Goal: Task Accomplishment & Management: Manage account settings

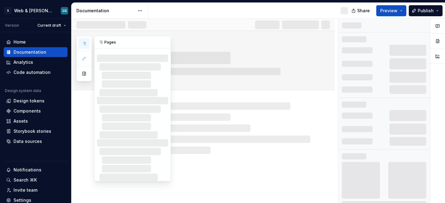
click at [87, 44] on button "button" at bounding box center [84, 43] width 11 height 11
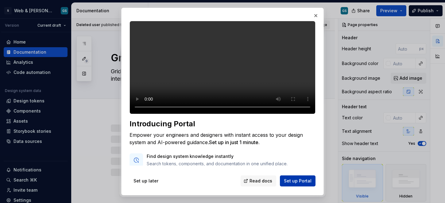
click at [301, 179] on span "Set up Portal" at bounding box center [298, 181] width 28 height 6
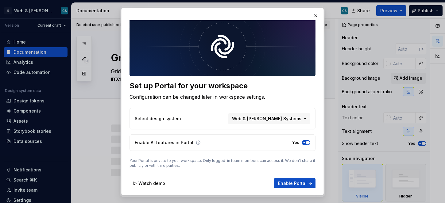
scroll to position [5, 0]
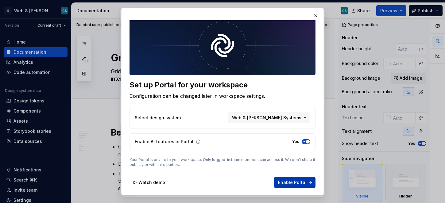
click at [287, 181] on span "Enable Portal" at bounding box center [292, 183] width 29 height 6
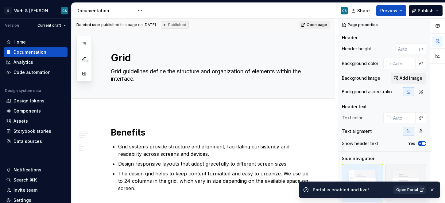
click at [414, 189] on span "Open Portal" at bounding box center [407, 190] width 22 height 5
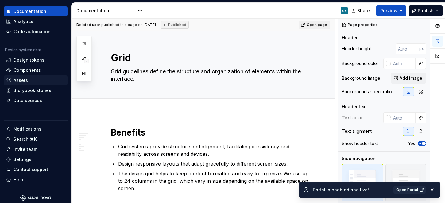
scroll to position [44, 0]
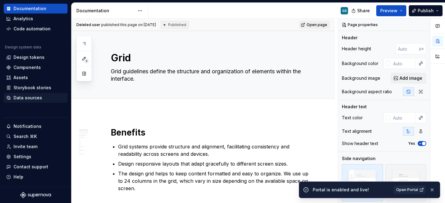
click at [37, 99] on div "Data sources" at bounding box center [28, 98] width 29 height 6
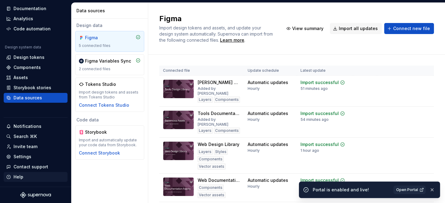
click at [42, 179] on div "Help" at bounding box center [35, 177] width 59 height 6
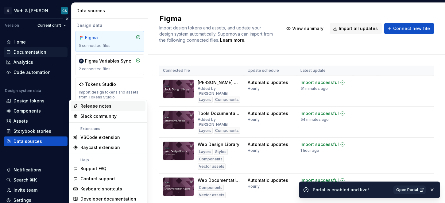
click at [33, 52] on div "Documentation" at bounding box center [30, 52] width 33 height 6
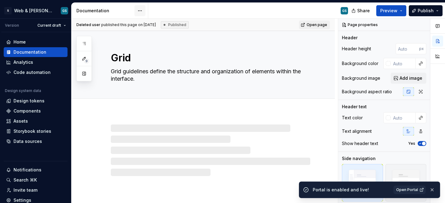
click at [137, 10] on html "S Web & [PERSON_NAME] Systems GS Version Current draft Home Documentation Analy…" at bounding box center [222, 101] width 445 height 203
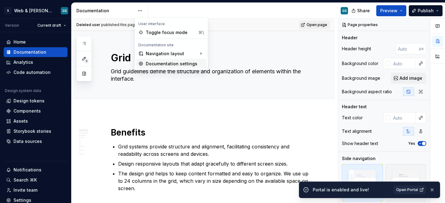
click at [186, 62] on div "Documentation settings" at bounding box center [175, 64] width 58 height 6
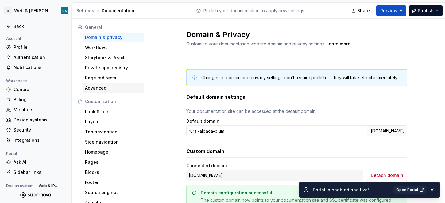
click at [103, 86] on div "Advanced" at bounding box center [113, 88] width 57 height 6
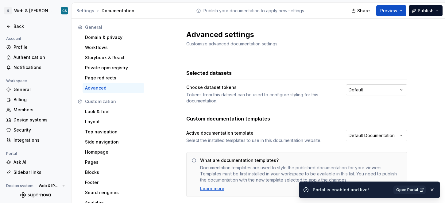
click at [377, 93] on html "S Web & [PERSON_NAME] Systems GS Back Account Profile Authentication Notificati…" at bounding box center [222, 101] width 445 height 203
click at [375, 92] on html "S Web & [PERSON_NAME] Systems GS Back Account Profile Authentication Notificati…" at bounding box center [222, 101] width 445 height 203
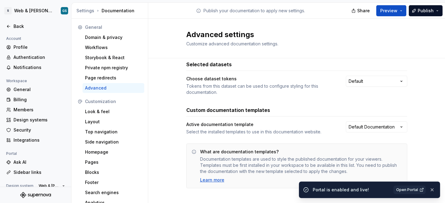
scroll to position [14, 0]
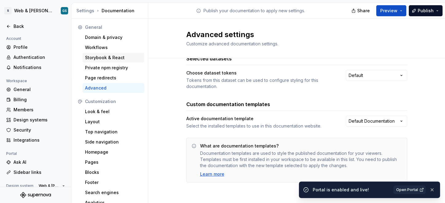
click at [104, 61] on div "Storybook & React" at bounding box center [114, 58] width 62 height 10
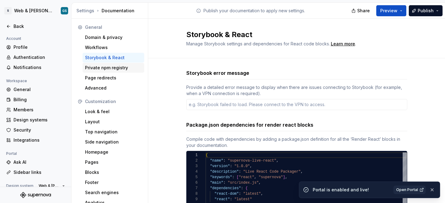
click at [113, 69] on div "Private npm registry" at bounding box center [113, 68] width 57 height 6
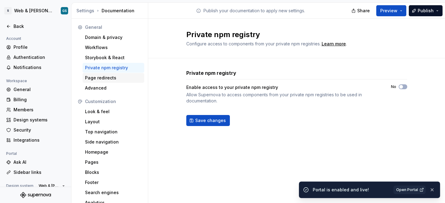
click at [110, 78] on div "Page redirects" at bounding box center [113, 78] width 57 height 6
click at [105, 79] on div "Page redirects" at bounding box center [113, 78] width 57 height 6
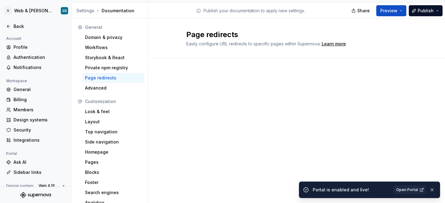
click at [112, 78] on div "Page redirects" at bounding box center [113, 78] width 57 height 6
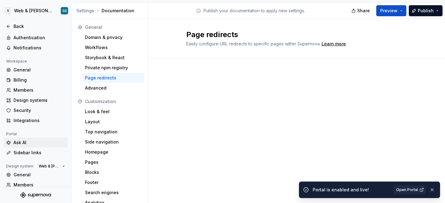
scroll to position [21, 0]
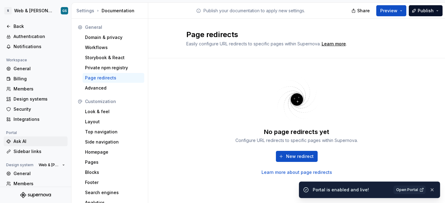
click at [39, 141] on div "Ask AI" at bounding box center [40, 141] width 52 height 6
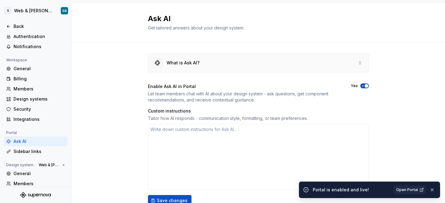
click at [345, 60] on div "What is Ask AI?" at bounding box center [258, 63] width 220 height 18
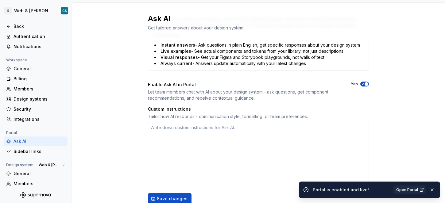
scroll to position [186, 0]
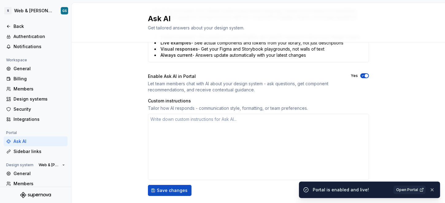
click at [272, 83] on div "Let team members chat with AI about your design system - ask questions, get com…" at bounding box center [244, 87] width 192 height 12
drag, startPoint x: 267, startPoint y: 84, endPoint x: 276, endPoint y: 87, distance: 9.1
click at [275, 86] on div "Let team members chat with AI about your design system - ask questions, get com…" at bounding box center [244, 87] width 192 height 12
click at [276, 87] on div "Let team members chat with AI about your design system - ask questions, get com…" at bounding box center [244, 87] width 192 height 12
click at [259, 85] on div "Let team members chat with AI about your design system - ask questions, get com…" at bounding box center [244, 87] width 192 height 12
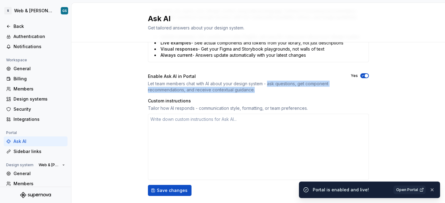
drag, startPoint x: 266, startPoint y: 83, endPoint x: 265, endPoint y: 91, distance: 7.7
click at [265, 91] on div "Let team members chat with AI about your design system - ask questions, get com…" at bounding box center [244, 87] width 192 height 12
click at [251, 91] on div "Let team members chat with AI about your design system - ask questions, get com…" at bounding box center [244, 87] width 192 height 12
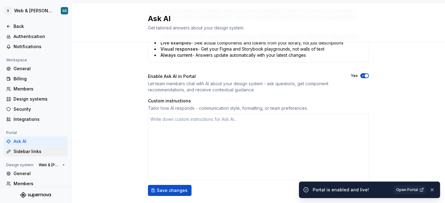
click at [39, 152] on div "Sidebar links" at bounding box center [40, 152] width 52 height 6
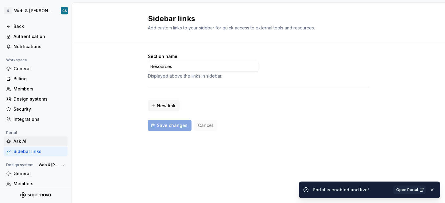
click at [41, 146] on div "Ask AI" at bounding box center [36, 142] width 64 height 10
click at [43, 143] on div "Ask AI" at bounding box center [40, 141] width 52 height 6
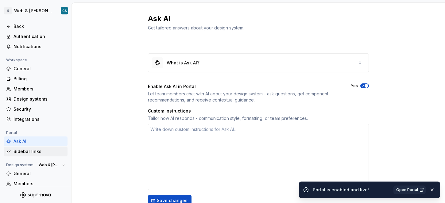
click at [44, 150] on div "Sidebar links" at bounding box center [40, 152] width 52 height 6
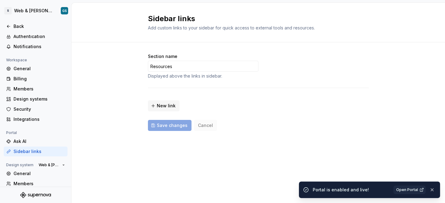
click at [38, 151] on div "Sidebar links" at bounding box center [40, 152] width 52 height 6
click at [203, 68] on input "Resources" at bounding box center [203, 66] width 111 height 11
click at [263, 79] on div "Section name Resources Displayed above the links in sidebar. New link Save chan…" at bounding box center [258, 92] width 221 height 78
click at [33, 142] on div "Ask AI" at bounding box center [40, 141] width 52 height 6
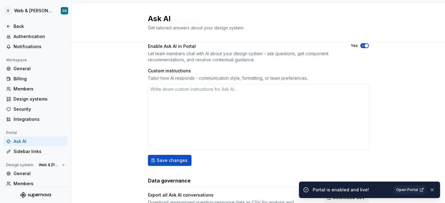
scroll to position [37, 0]
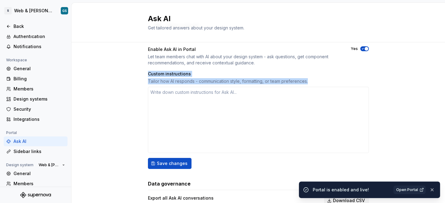
drag, startPoint x: 144, startPoint y: 73, endPoint x: 309, endPoint y: 83, distance: 164.6
click at [309, 83] on div "What is Ask AI? Enable Ask AI in Portal Let team members chat with AI about you…" at bounding box center [259, 121] width 374 height 233
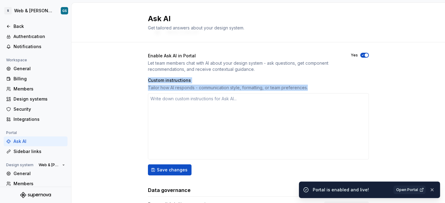
scroll to position [30, 0]
copy div "Custom instructions Tailor how AI responds - communication style, formatting, o…"
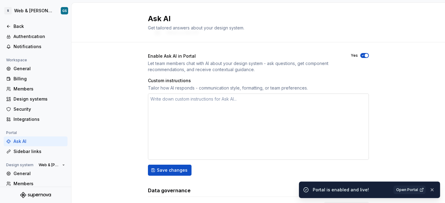
click at [175, 103] on textarea at bounding box center [258, 127] width 221 height 66
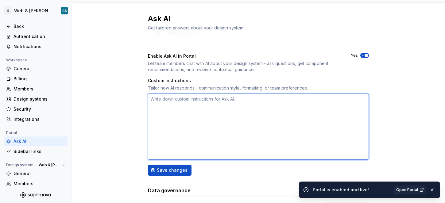
paste textarea "When the user is a designer, emphasize visual intuition and design tokens; when…"
type textarea "*"
type textarea "When the user is a designer, emphasize visual intuition and design tokens; when…"
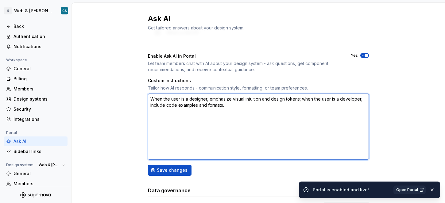
click at [195, 105] on textarea "When the user is a designer, emphasize visual intuition and design tokens; when…" at bounding box center [258, 127] width 221 height 66
type textarea "*"
type textarea "When the user is a designer, emphasize visual intuition and design tokens; when…"
type textarea "*"
type textarea "When the user is a designer, emphasize visual intuition and design tokens; when…"
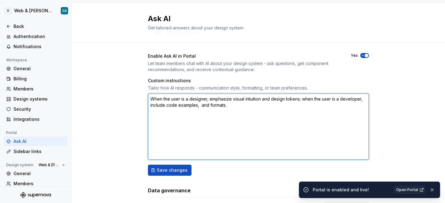
type textarea "*"
type textarea "When the user is a designer, emphasize visual intuition and design tokens; when…"
type textarea "*"
type textarea "When the user is a designer, emphasize visual intuition and design tokens; when…"
type textarea "*"
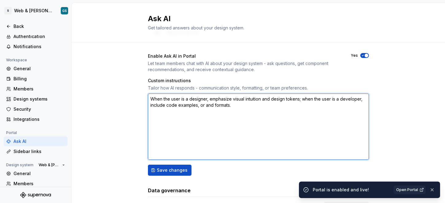
type textarea "When the user is a designer, emphasize visual intuition and design tokens; when…"
type textarea "*"
type textarea "When the user is a designer, emphasize visual intuition and design tokens; when…"
type textarea "*"
type textarea "When the user is a designer, emphasize visual intuition and design tokens; when…"
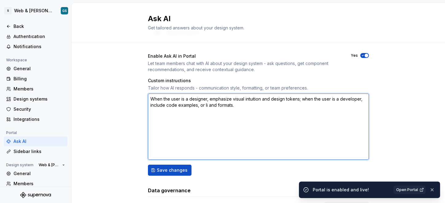
type textarea "*"
type textarea "When the user is a designer, emphasize visual intuition and design tokens; when…"
type textarea "*"
type textarea "When the user is a designer, emphasize visual intuition and design tokens; when…"
type textarea "*"
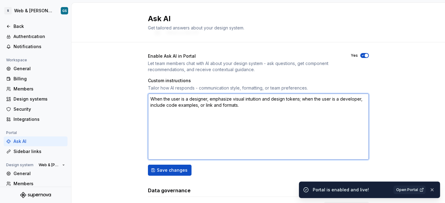
type textarea "When the user is a designer, emphasize visual intuition and design tokens; when…"
type textarea "*"
type textarea "When the user is a designer, emphasize visual intuition and design tokens; when…"
type textarea "*"
type textarea "When the user is a designer, emphasize visual intuition and design tokens; when…"
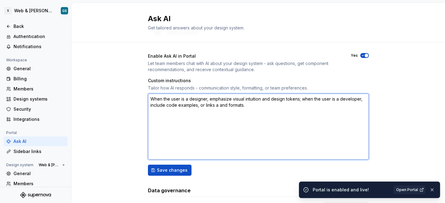
type textarea "*"
type textarea "When the user is a designer, emphasize visual intuition and design tokens; when…"
type textarea "*"
type textarea "When the user is a designer, emphasize visual intuition and design tokens; when…"
type textarea "*"
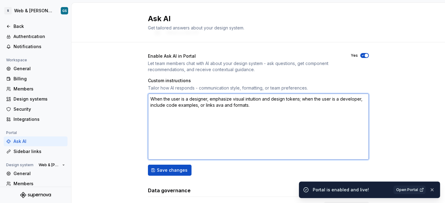
type textarea "When the user is a designer, emphasize visual intuition and design tokens; when…"
type textarea "*"
type textarea "When the user is a designer, emphasize visual intuition and design tokens; when…"
type textarea "*"
type textarea "When the user is a designer, emphasize visual intuition and design tokens; when…"
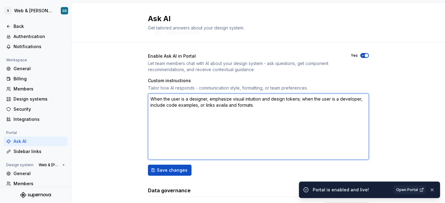
type textarea "*"
type textarea "When the user is a designer, emphasize visual intuition and design tokens; when…"
type textarea "*"
type textarea "When the user is a designer, emphasize visual intuition and design tokens; when…"
type textarea "*"
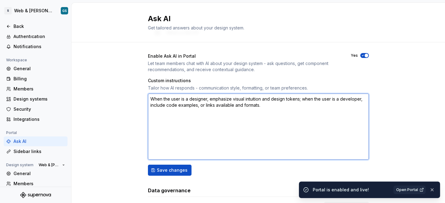
type textarea "When the user is a designer, emphasize visual intuition and design tokens; when…"
click at [268, 107] on textarea "When the user is a designer, emphasize visual intuition and design tokens; when…" at bounding box center [258, 127] width 221 height 66
type textarea "*"
type textarea "When the user is a designer, emphasize visual intuition and design tokens; when…"
paste textarea "Write in a corporate-formal tone with a clear, inclusive voice. Use concise sen…"
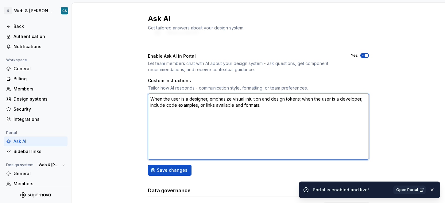
type textarea "*"
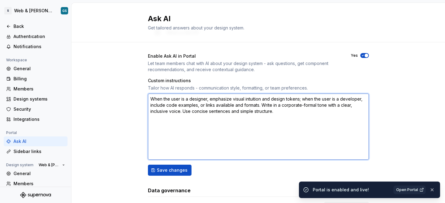
type textarea "When the user is a designer, emphasize visual intuition and design tokens; when…"
type textarea "*"
type textarea "When the user is a designer, emphasize visual intuition and design tokens; when…"
paste textarea "Use headings, bullet lists, or step-by-step instructions. Offer visual clarity …"
type textarea "*"
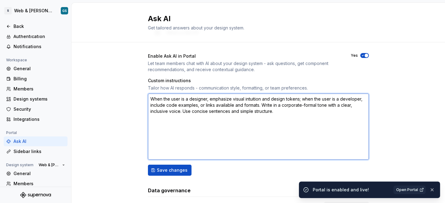
type textarea "When the user is a designer, emphasize visual intuition and design tokens; when…"
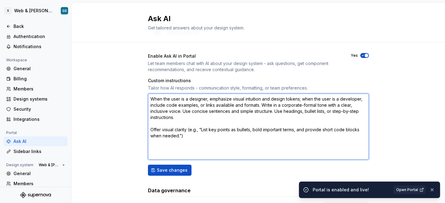
click at [148, 129] on textarea "When the user is a designer, emphasize visual intuition and design tokens; when…" at bounding box center [258, 127] width 221 height 66
type textarea "*"
type textarea "When the user is a designer, emphasize visual intuition and design tokens; when…"
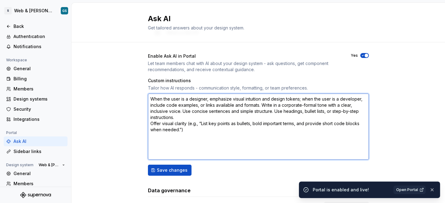
type textarea "*"
type textarea "When the user is a designer, emphasize visual intuition and design tokens; when…"
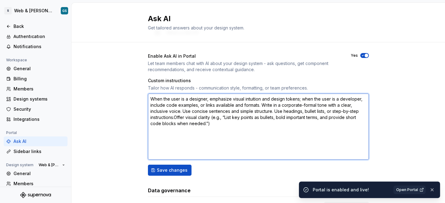
type textarea "*"
type textarea "When the user is a designer, emphasize visual intuition and design tokens; when…"
click at [215, 123] on textarea "When the user is a designer, emphasize visual intuition and design tokens; when…" at bounding box center [258, 127] width 221 height 66
drag, startPoint x: 226, startPoint y: 118, endPoint x: 175, endPoint y: 118, distance: 51.0
click at [175, 118] on textarea "When the user is a designer, emphasize visual intuition and design tokens; when…" at bounding box center [258, 127] width 221 height 66
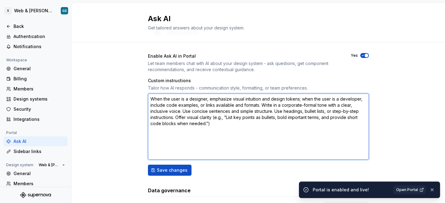
type textarea "*"
type textarea "When the user is a designer, emphasize visual intuition and design tokens; when…"
drag, startPoint x: 191, startPoint y: 125, endPoint x: 164, endPoint y: 124, distance: 27.3
click at [164, 124] on textarea "When the user is a designer, emphasize visual intuition and design tokens; when…" at bounding box center [258, 127] width 221 height 66
type textarea "*"
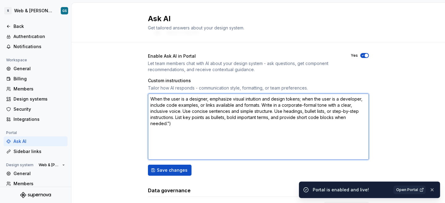
type textarea "When the user is a designer, emphasize visual intuition and design tokens; when…"
type textarea "*"
type textarea "When the user is a designer, emphasize visual intuition and design tokens; when…"
type textarea "*"
type textarea "When the user is a designer, emphasize visual intuition and design tokens; when…"
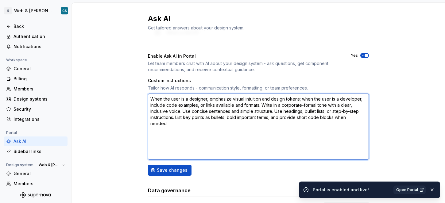
paste textarea "Ensure terminology aligns with WCAG 2.2 clarity—use explicit button or control …"
type textarea "*"
type textarea "When the user is a designer, emphasize visual intuition and design tokens; when…"
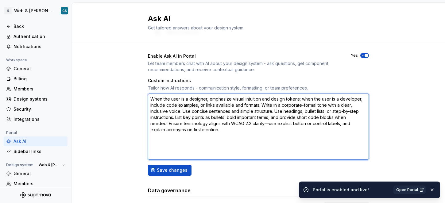
drag, startPoint x: 267, startPoint y: 126, endPoint x: 264, endPoint y: 126, distance: 3.4
click at [264, 126] on textarea "When the user is a designer, emphasize visual intuition and design tokens; when…" at bounding box center [258, 127] width 221 height 66
type textarea "*"
type textarea "When the user is a designer, emphasize visual intuition and design tokens; when…"
type textarea "*"
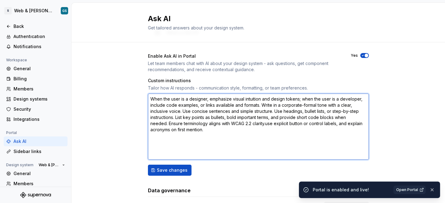
type textarea "When the user is a designer, emphasize visual intuition and design tokens; when…"
click at [267, 125] on textarea "When the user is a designer, emphasize visual intuition and design tokens; when…" at bounding box center [258, 127] width 221 height 66
type textarea "*"
type textarea "When the user is a designer, emphasize visual intuition and design tokens; when…"
click at [229, 131] on textarea "When the user is a designer, emphasize visual intuition and design tokens; when…" at bounding box center [258, 127] width 221 height 66
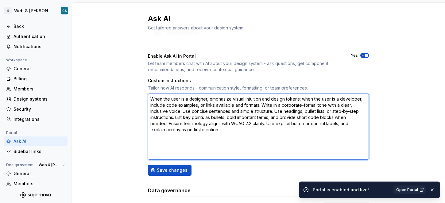
type textarea "*"
type textarea "When the user is a designer, emphasize visual intuition and design tokens; when…"
paste textarea "Prioritize concise answers; limit to essential information but indicate when de…"
type textarea "*"
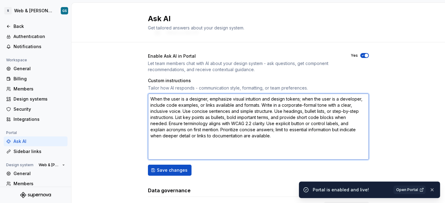
type textarea "When the user is a designer, emphasize visual intuition and design tokens; when…"
type textarea "*"
type textarea "When the user is a designer, emphasize visual intuition and design tokens; when…"
paste textarea "If helpful, include a link to the relevant documentation block or token in Supe…"
type textarea "*"
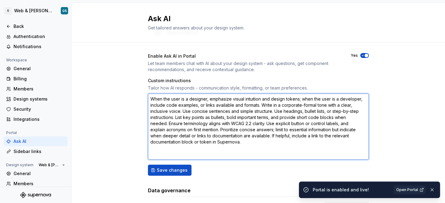
type textarea "When the user is a designer, emphasize visual intuition and design tokens; when…"
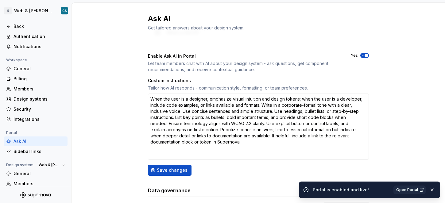
click at [123, 84] on div "What is Ask AI? Enable Ask AI in Portal Let team members chat with AI about you…" at bounding box center [259, 128] width 374 height 233
click at [174, 171] on span "Save changes" at bounding box center [172, 170] width 31 height 6
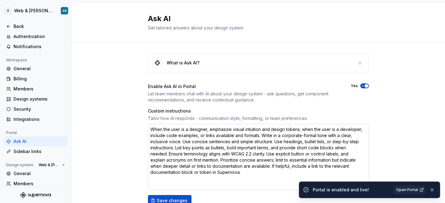
scroll to position [66, 0]
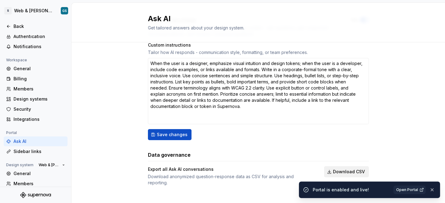
click at [353, 172] on span "Download CSV" at bounding box center [349, 172] width 32 height 6
click at [411, 188] on span "Open Portal" at bounding box center [407, 190] width 22 height 5
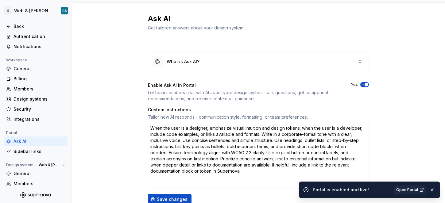
scroll to position [0, 0]
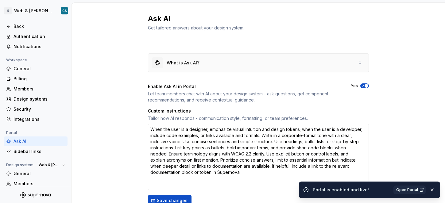
click at [251, 62] on div "What is Ask AI?" at bounding box center [258, 63] width 220 height 18
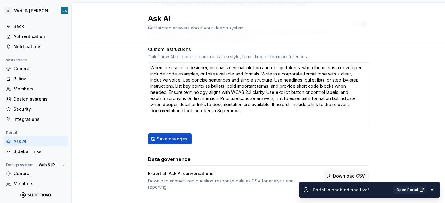
scroll to position [242, 0]
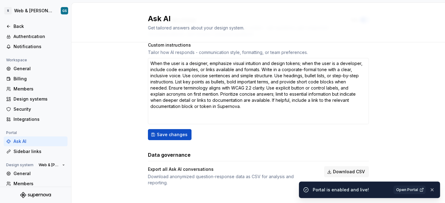
type textarea "*"
click at [26, 153] on div "Sidebar links" at bounding box center [40, 152] width 52 height 6
click at [24, 152] on div "Sidebar links" at bounding box center [40, 152] width 52 height 6
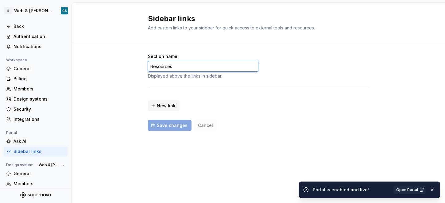
click at [173, 68] on input "Resources" at bounding box center [203, 66] width 111 height 11
click at [158, 59] on label "Section name" at bounding box center [162, 56] width 29 height 6
click at [158, 61] on input "Resources" at bounding box center [203, 66] width 111 height 11
click at [158, 64] on input "Resources" at bounding box center [203, 66] width 111 height 11
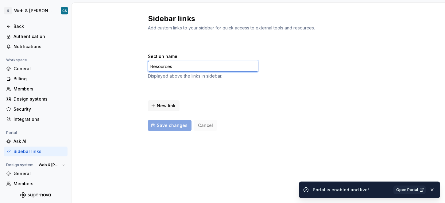
click at [158, 64] on input "Resources" at bounding box center [203, 66] width 111 height 11
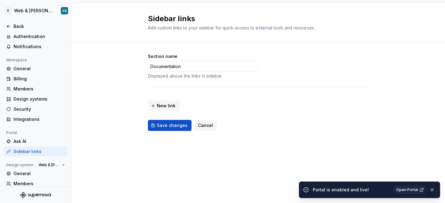
click at [182, 108] on div "New link" at bounding box center [258, 104] width 221 height 15
click at [162, 104] on span "New link" at bounding box center [166, 106] width 19 height 6
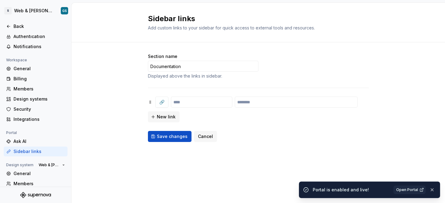
click at [207, 79] on div "Section name Documentation Displayed above the links in [GEOGRAPHIC_DATA]. 🔗 Ne…" at bounding box center [258, 97] width 221 height 89
click at [168, 66] on input "Documentation" at bounding box center [203, 66] width 111 height 11
click at [169, 66] on input "Resouces" at bounding box center [203, 66] width 111 height 11
click at [162, 66] on input "Resouces" at bounding box center [203, 66] width 111 height 11
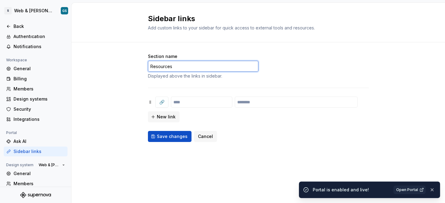
click at [182, 68] on input "Resources" at bounding box center [203, 66] width 111 height 11
click at [177, 67] on input "Resources" at bounding box center [203, 66] width 111 height 11
type input "Resources"
click at [190, 100] on input "text" at bounding box center [201, 102] width 61 height 11
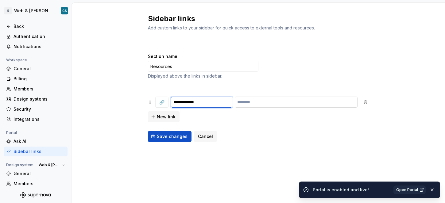
type input "**********"
click at [274, 102] on input "text" at bounding box center [296, 102] width 123 height 11
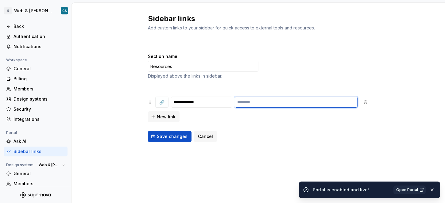
paste input "**********"
type input "**********"
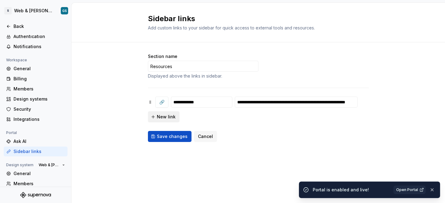
click at [158, 118] on span "New link" at bounding box center [166, 117] width 19 height 6
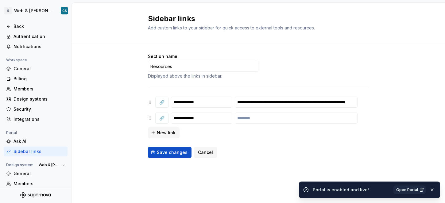
click at [178, 125] on div "**********" at bounding box center [258, 118] width 221 height 42
click at [174, 118] on input "**********" at bounding box center [201, 118] width 61 height 11
click at [178, 118] on input "**********" at bounding box center [201, 118] width 61 height 11
click at [175, 117] on input "**********" at bounding box center [201, 118] width 61 height 11
click at [173, 118] on input "**********" at bounding box center [201, 118] width 61 height 11
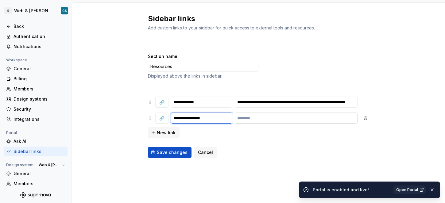
type input "**********"
click at [254, 118] on input "text" at bounding box center [296, 118] width 123 height 11
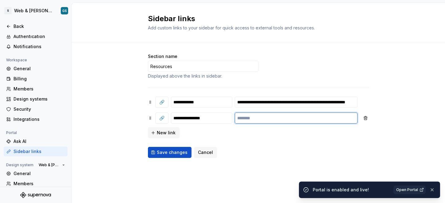
click at [244, 116] on input "text" at bounding box center [296, 118] width 123 height 11
paste input "**********"
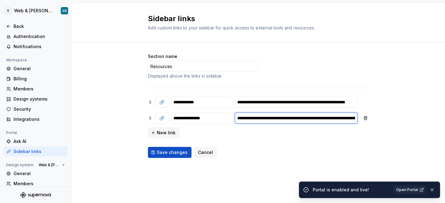
scroll to position [0, 162]
type input "**********"
click at [169, 135] on span "New link" at bounding box center [166, 133] width 19 height 6
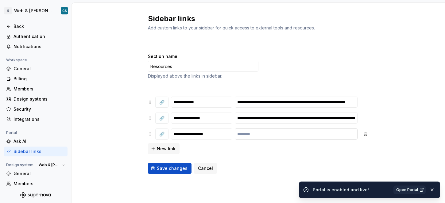
type input "**********"
click at [251, 135] on input "text" at bounding box center [296, 134] width 123 height 11
paste input "**********"
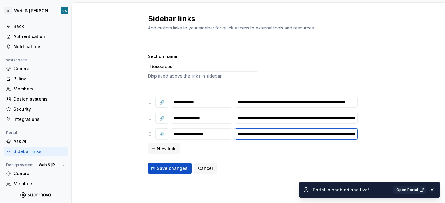
scroll to position [0, 155]
click at [268, 134] on input "**********" at bounding box center [296, 134] width 123 height 11
drag, startPoint x: 289, startPoint y: 135, endPoint x: 208, endPoint y: 132, distance: 80.8
click at [208, 132] on div "**********" at bounding box center [258, 134] width 221 height 11
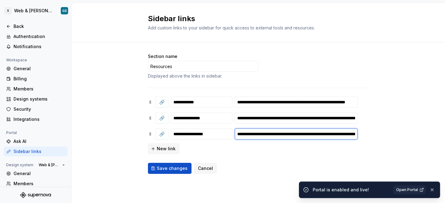
type input "**********"
click at [291, 153] on div "**********" at bounding box center [258, 126] width 221 height 58
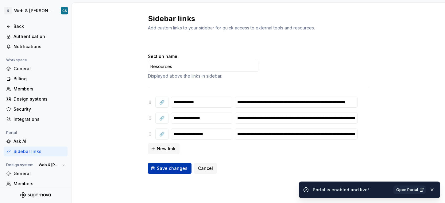
click at [178, 167] on span "Save changes" at bounding box center [172, 168] width 31 height 6
click at [5, 27] on div "Back" at bounding box center [36, 26] width 64 height 10
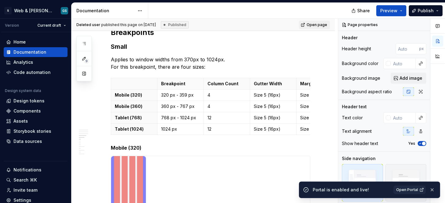
type textarea "*"
